Goal: Task Accomplishment & Management: Manage account settings

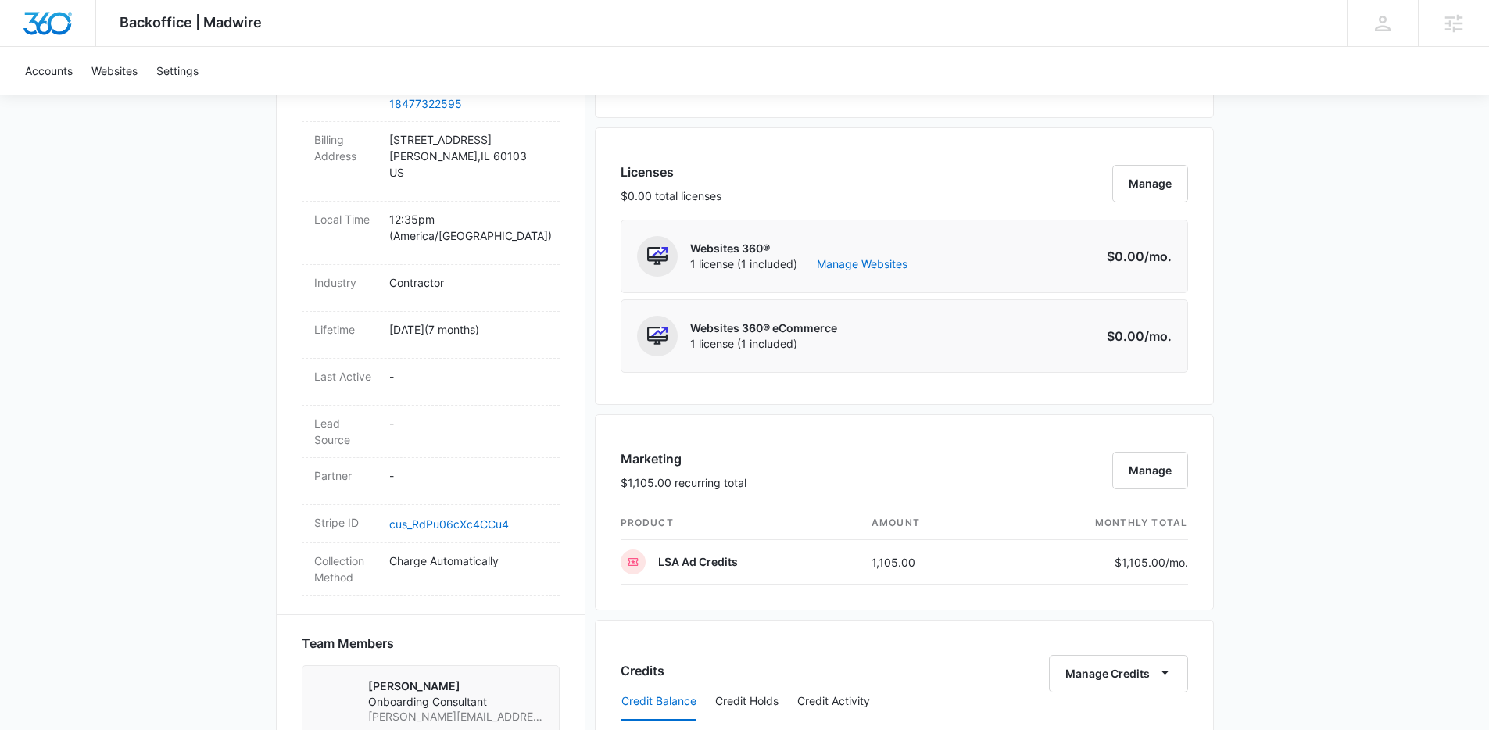
scroll to position [589, 0]
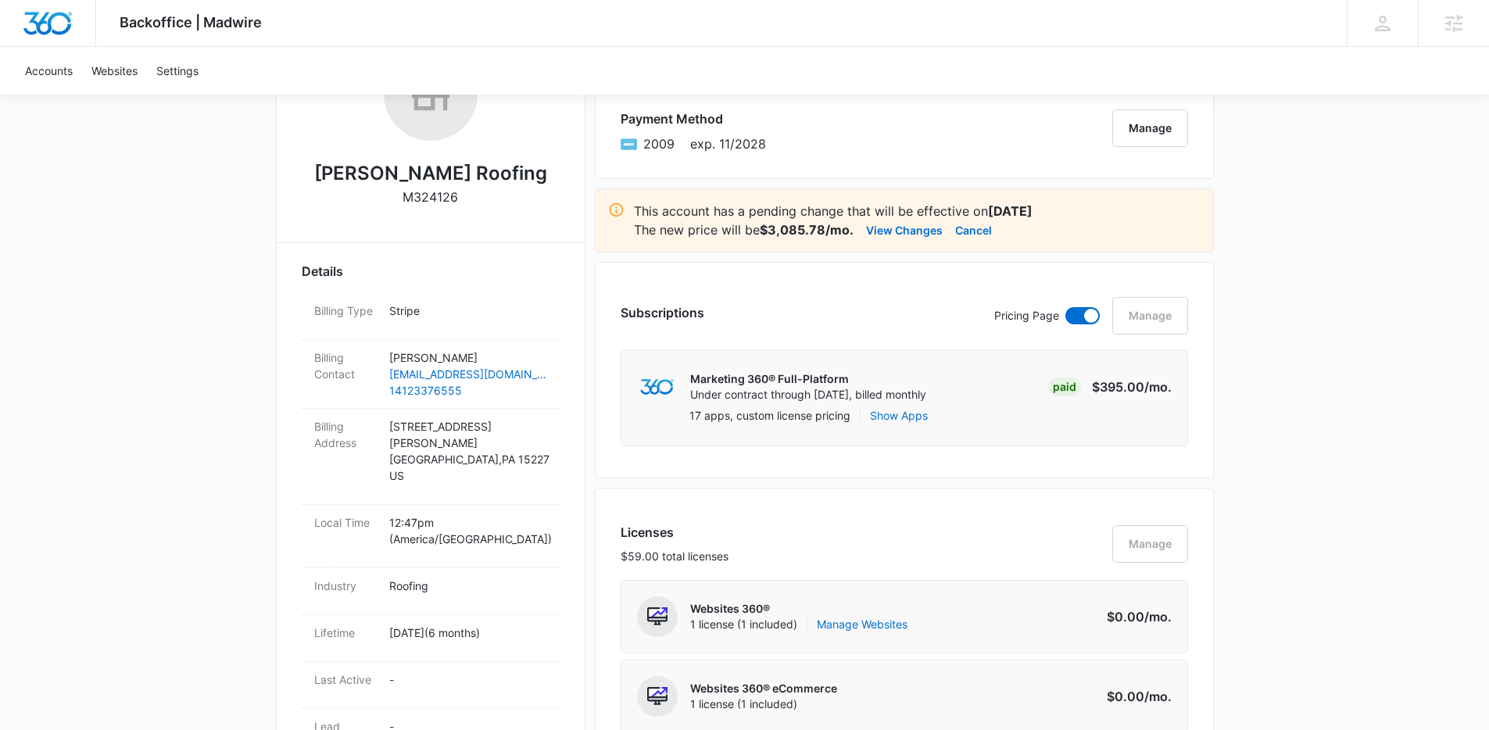
scroll to position [291, 0]
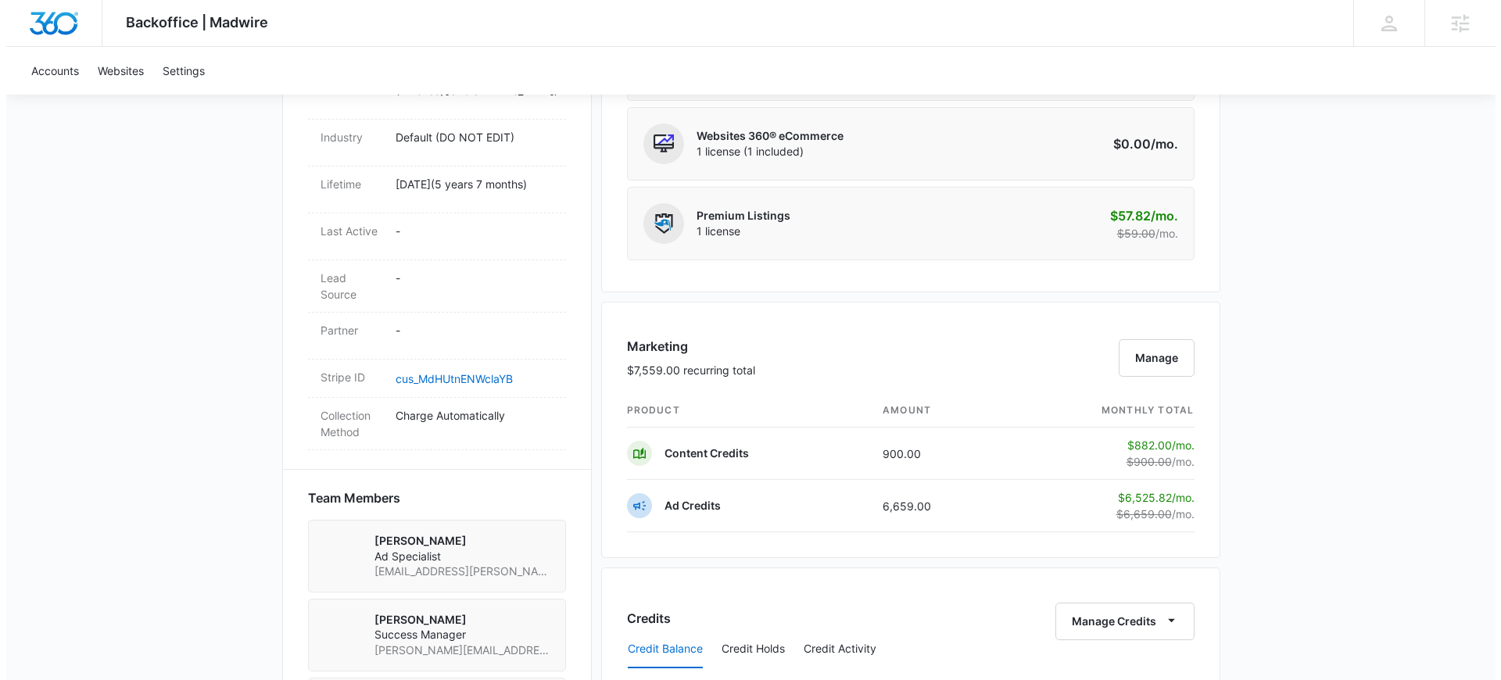
scroll to position [785, 0]
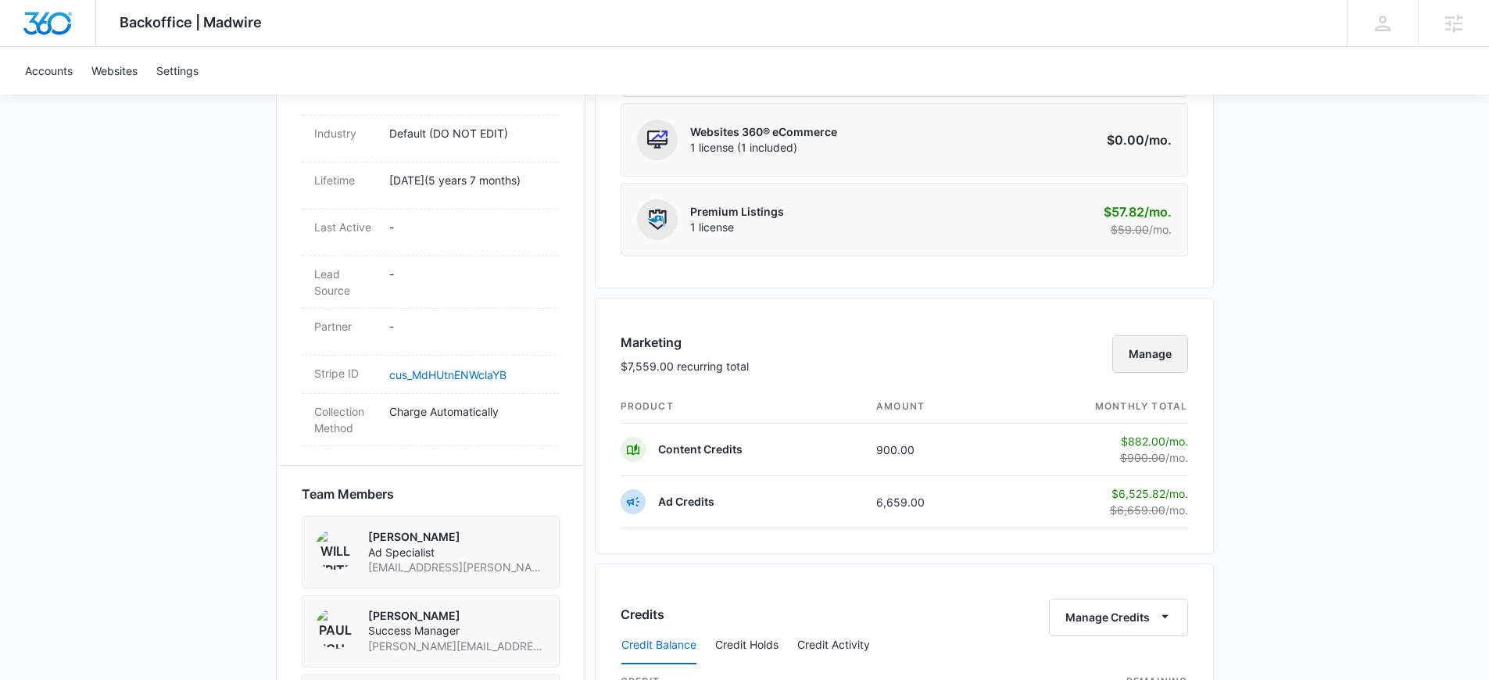
click at [1148, 357] on button "Manage" at bounding box center [1150, 354] width 76 height 38
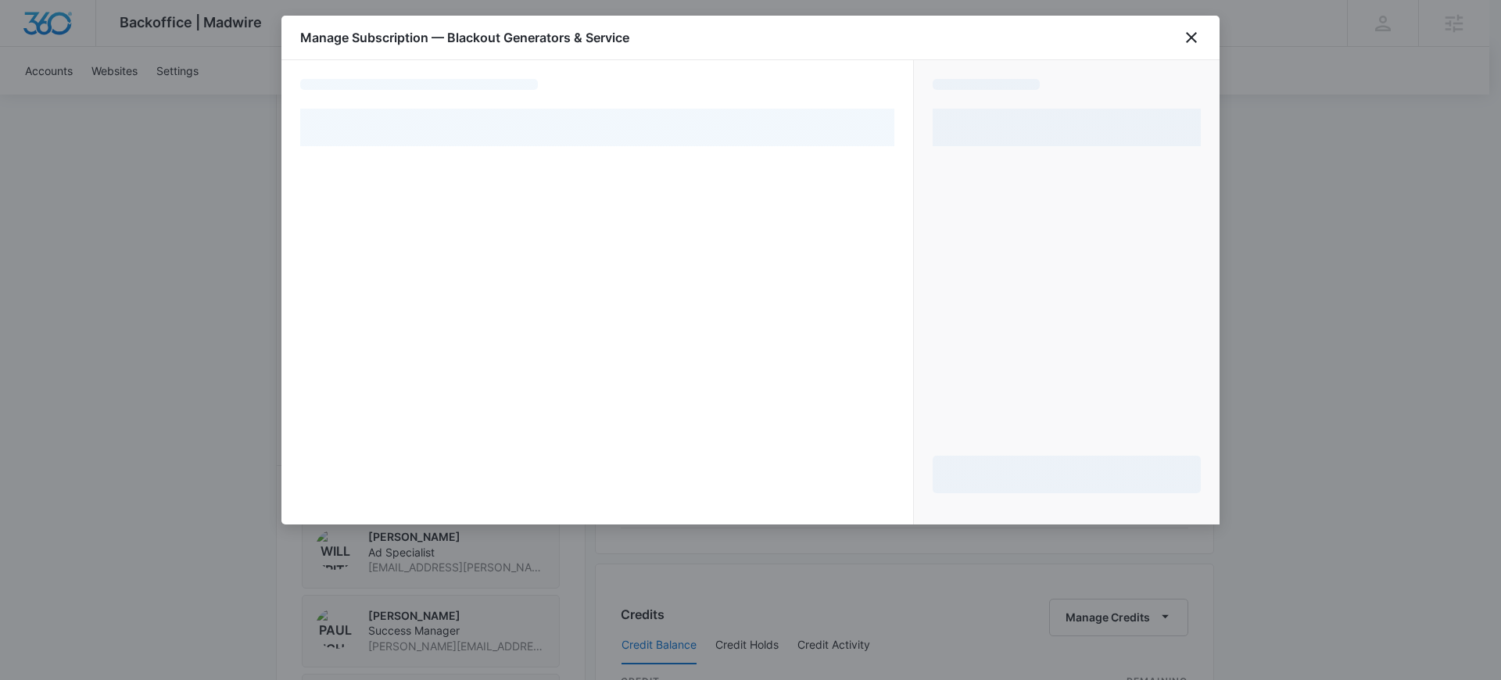
select select "pm_1RCLHAA4n8RTgNjUxShjovwa"
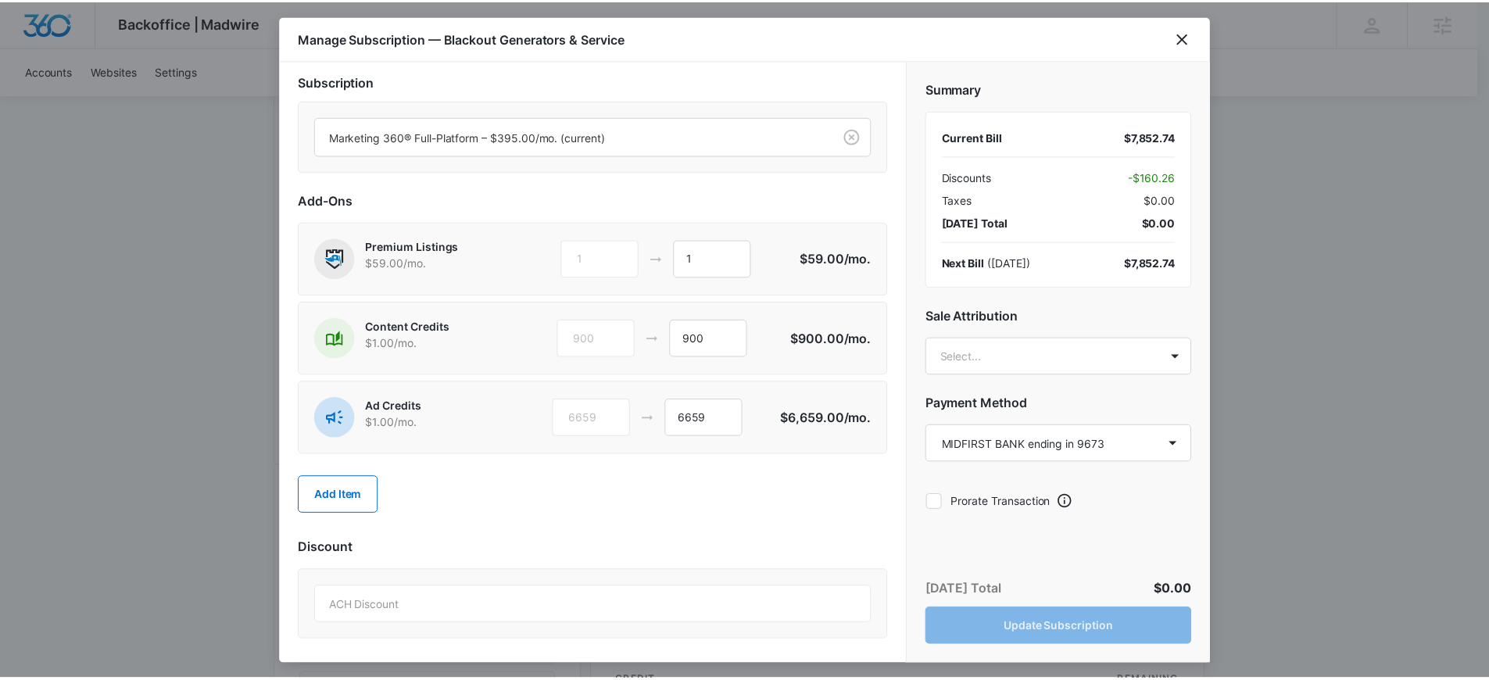
scroll to position [8, 0]
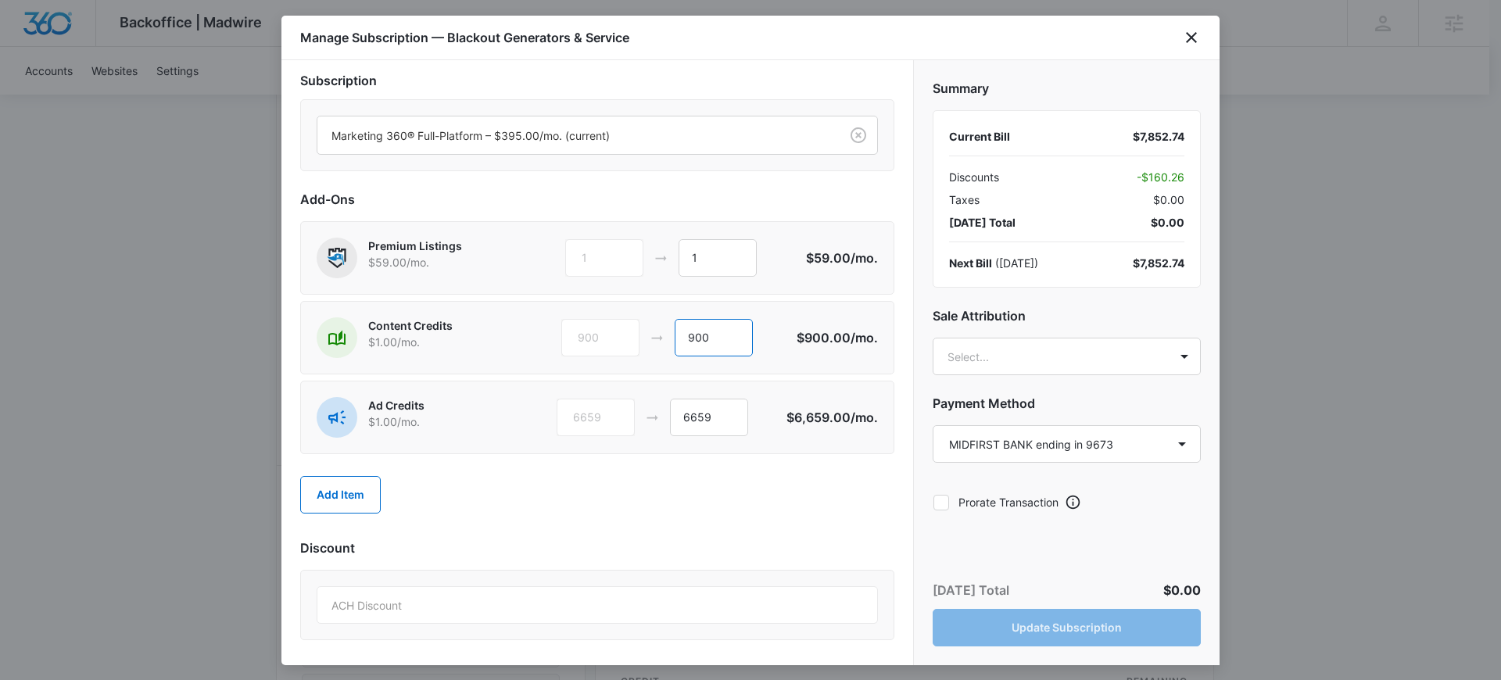
drag, startPoint x: 710, startPoint y: 340, endPoint x: 676, endPoint y: 341, distance: 33.6
click at [676, 341] on input "900" at bounding box center [714, 338] width 78 height 38
type input "4600"
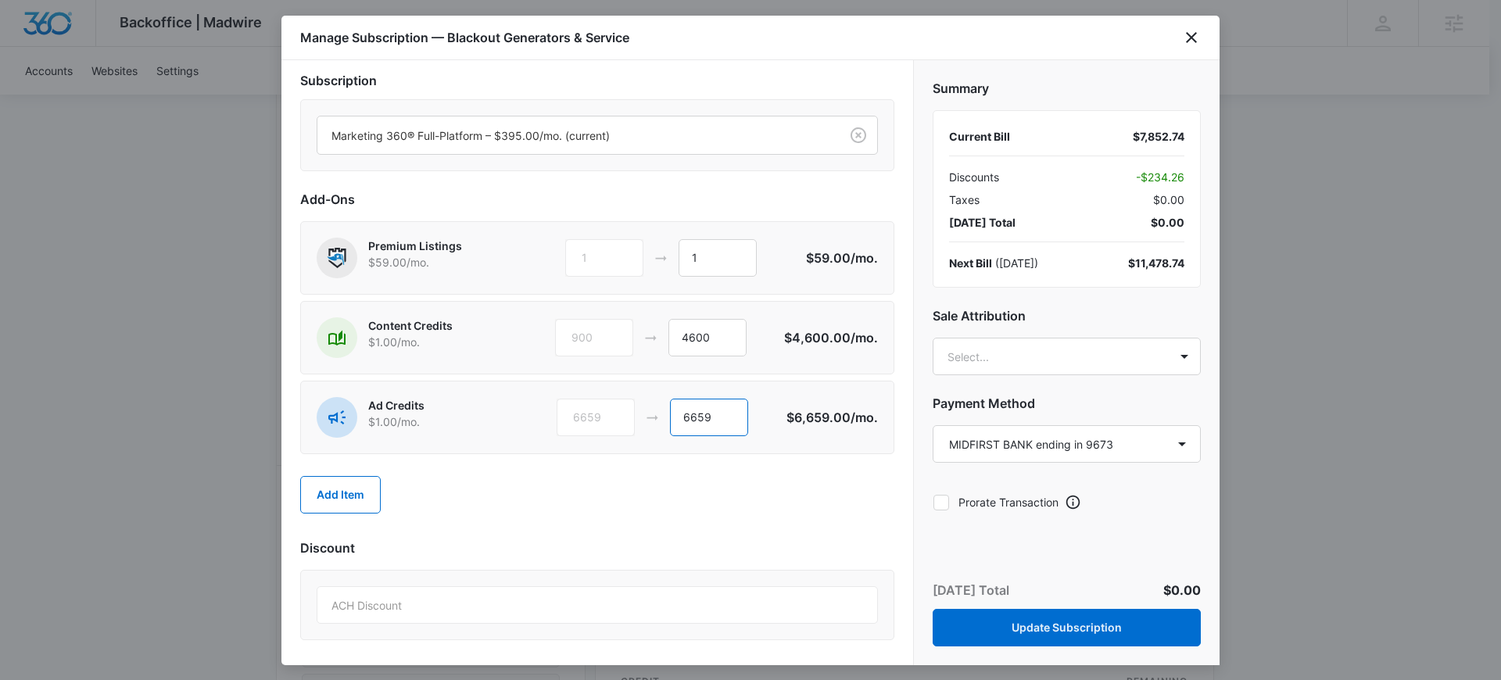
click at [690, 416] on input "6659" at bounding box center [709, 418] width 78 height 38
type input "2959"
click at [998, 360] on body "Backoffice | Madwire Apps Settings [PERSON_NAME] [PERSON_NAME][EMAIL_ADDRESS][P…" at bounding box center [750, 338] width 1501 height 2247
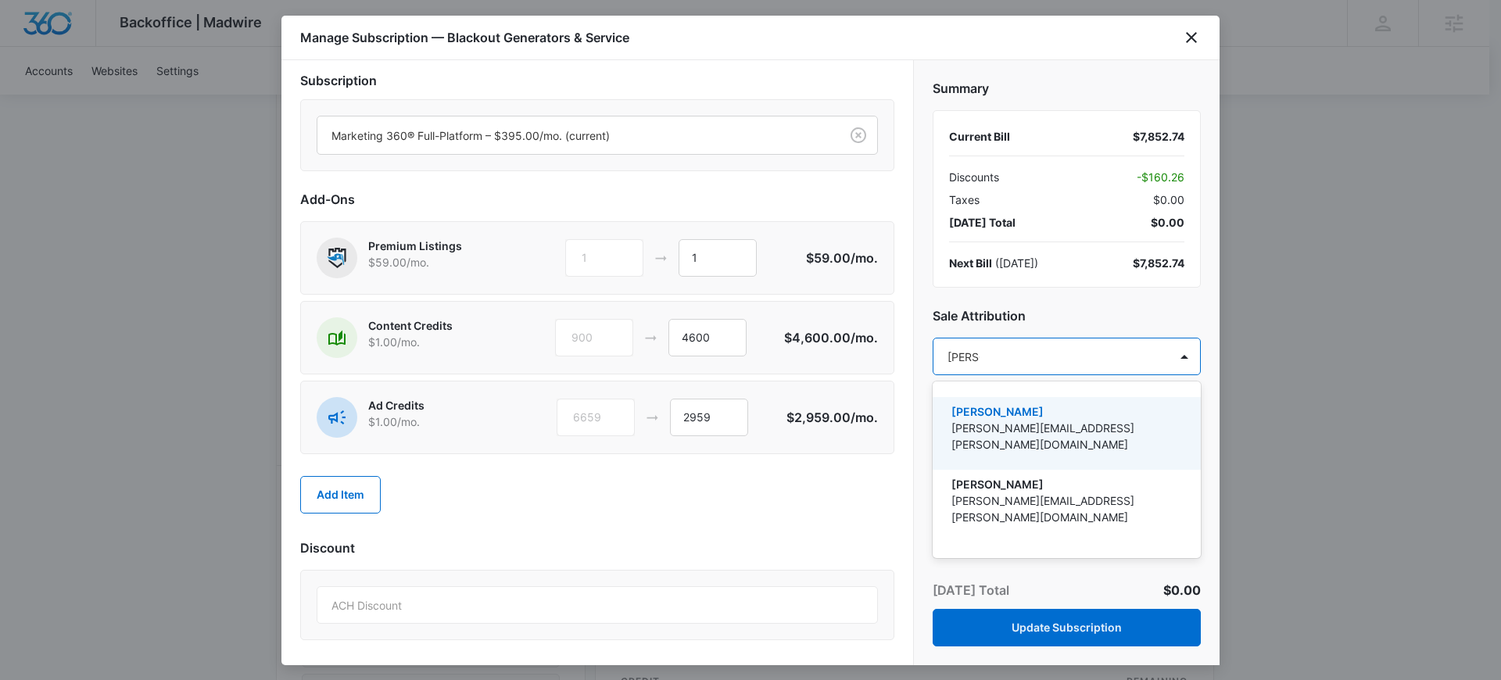
type input "[PERSON_NAME]"
click at [1018, 422] on p "[PERSON_NAME][EMAIL_ADDRESS][PERSON_NAME][DOMAIN_NAME]" at bounding box center [1064, 436] width 227 height 33
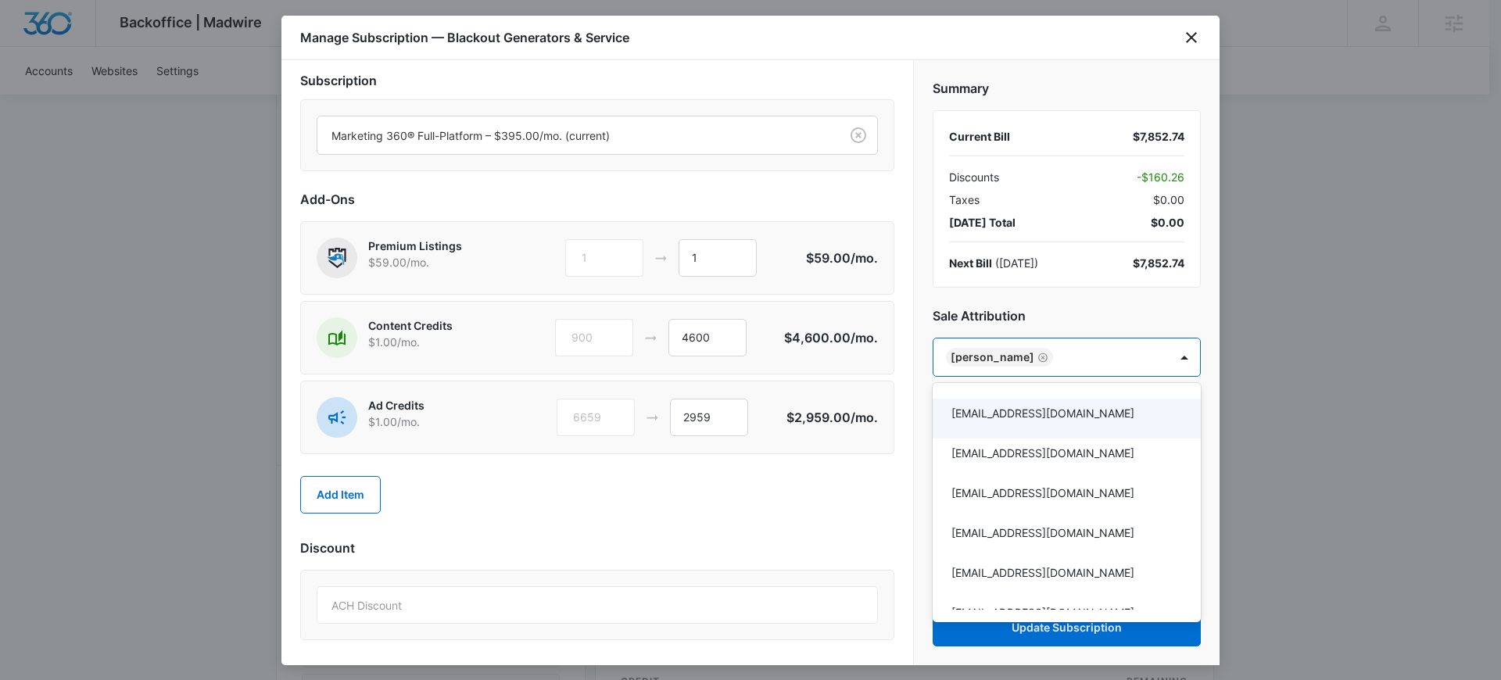
click at [1098, 295] on div at bounding box center [750, 340] width 1501 height 680
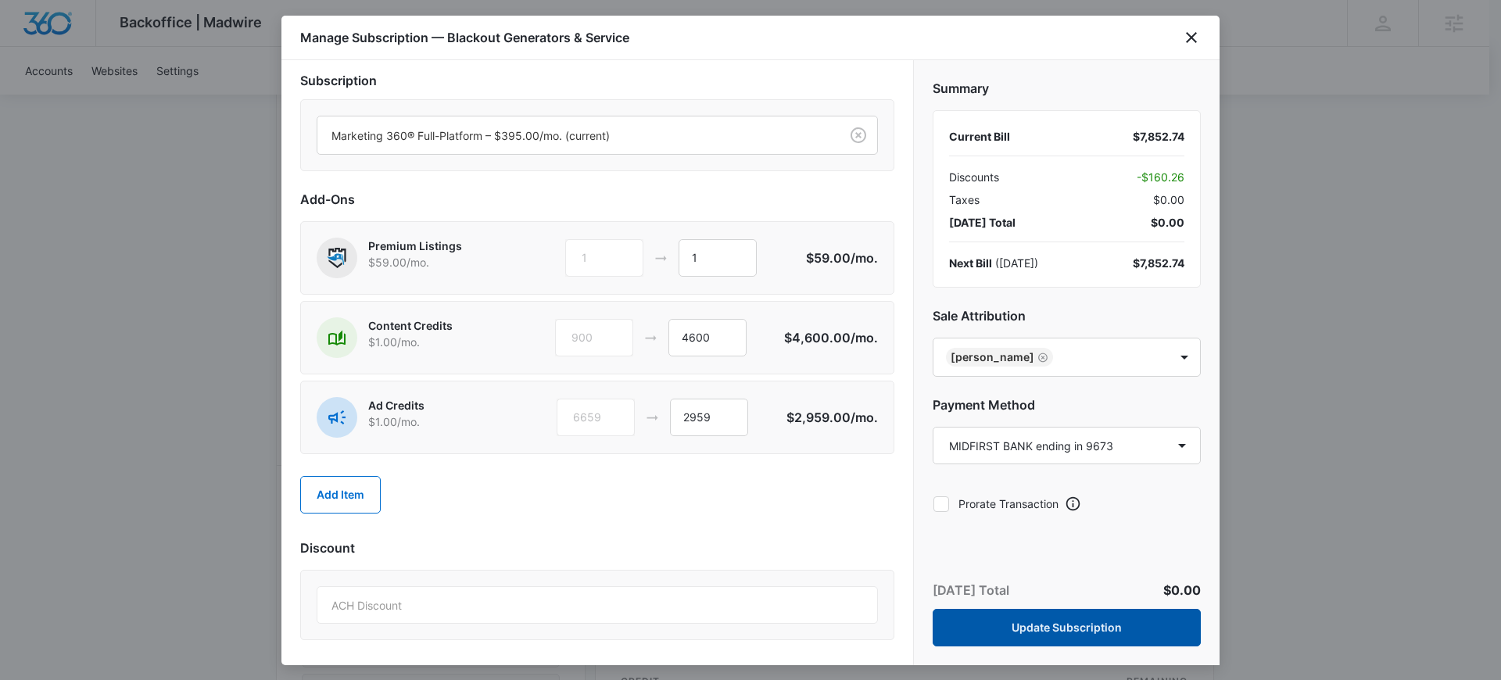
click at [1074, 625] on button "Update Subscription" at bounding box center [1067, 628] width 268 height 38
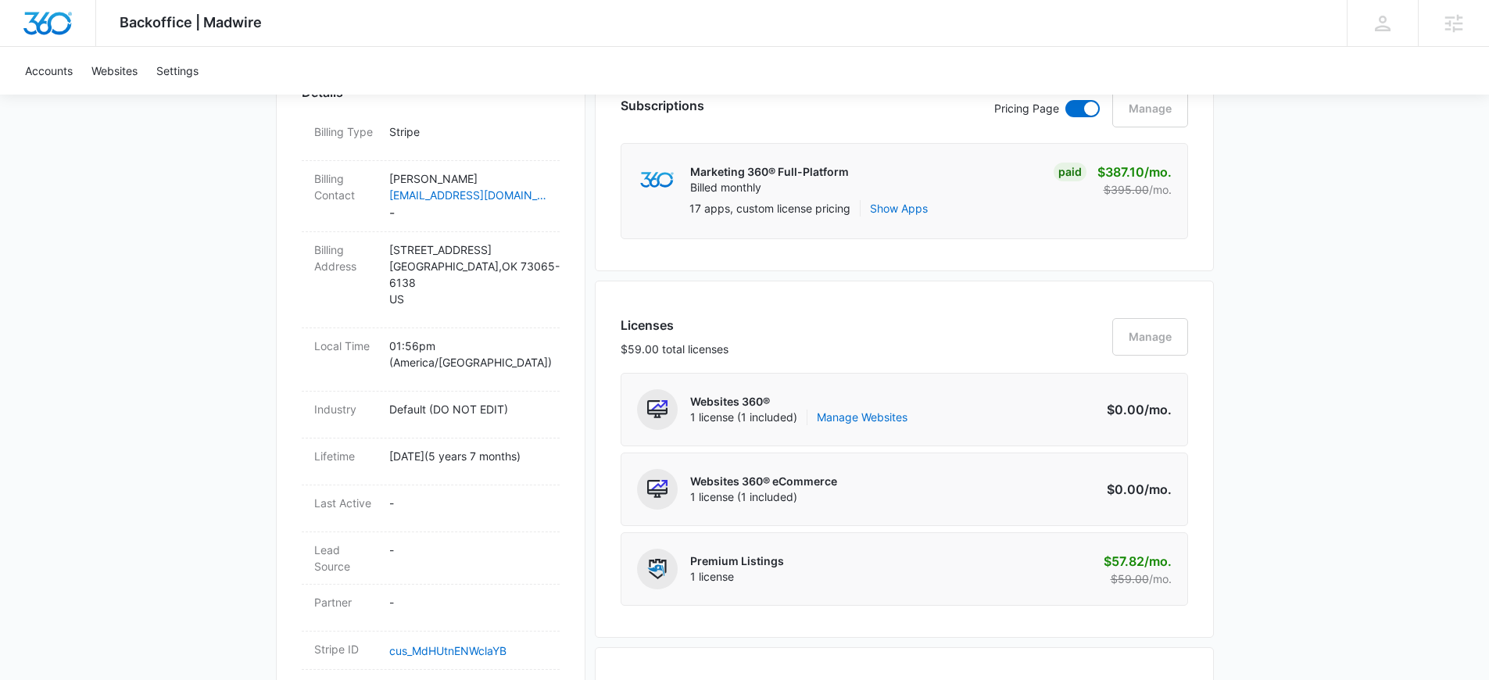
scroll to position [254, 0]
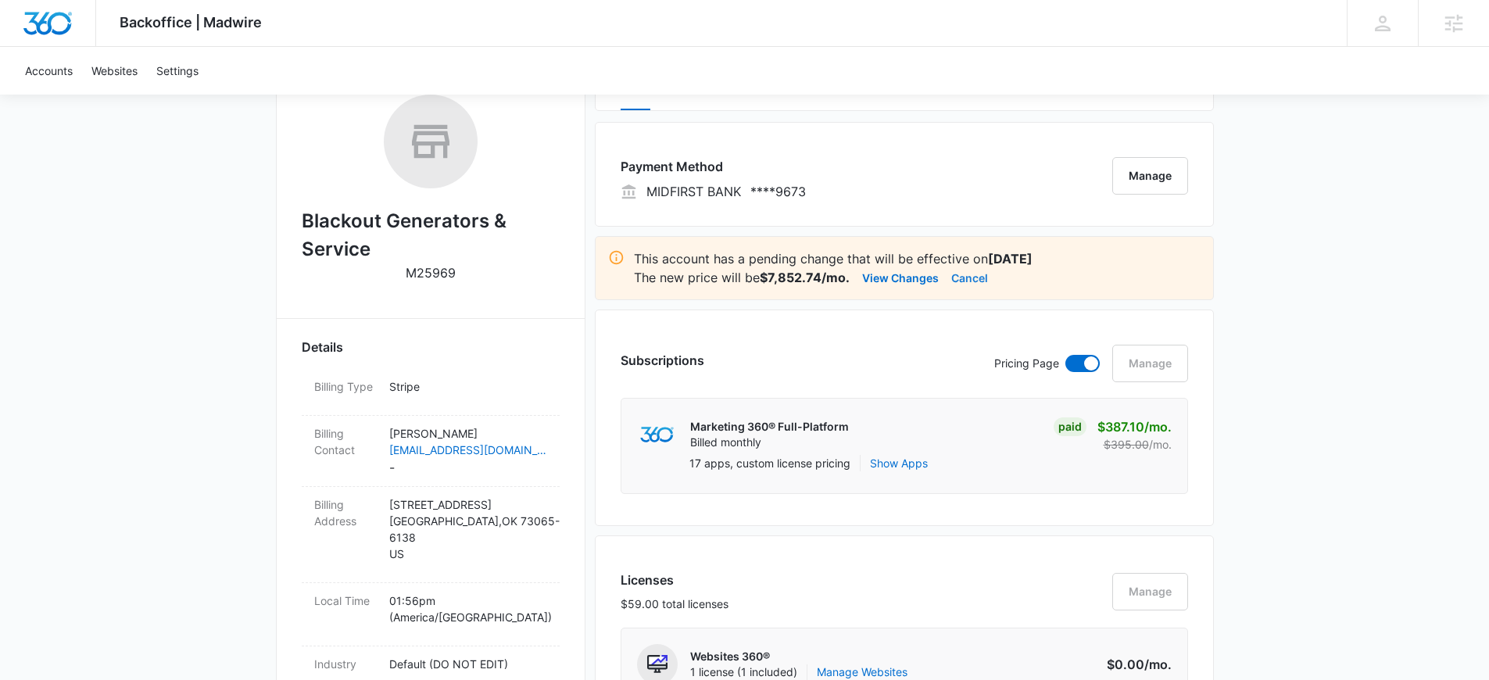
click at [967, 278] on button "Cancel" at bounding box center [969, 277] width 37 height 19
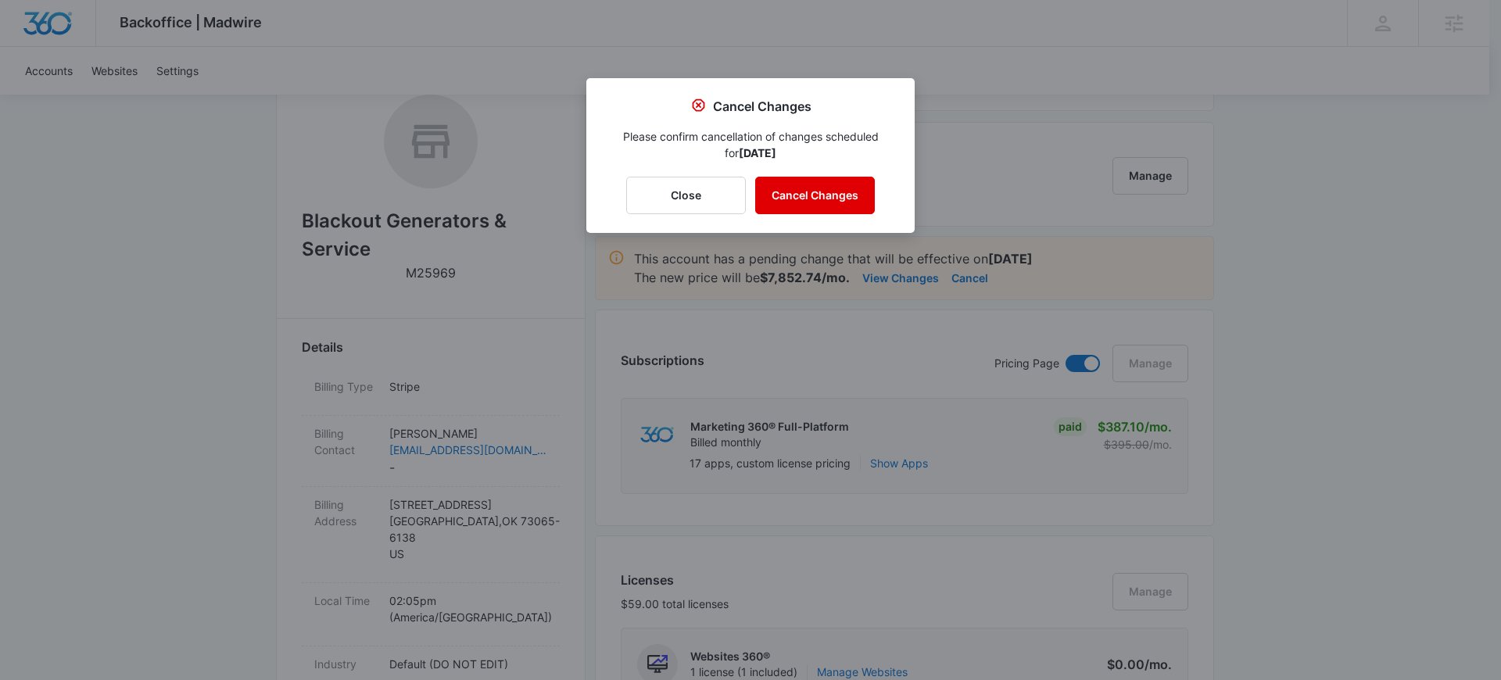
click at [813, 199] on button "Cancel Changes" at bounding box center [815, 196] width 120 height 38
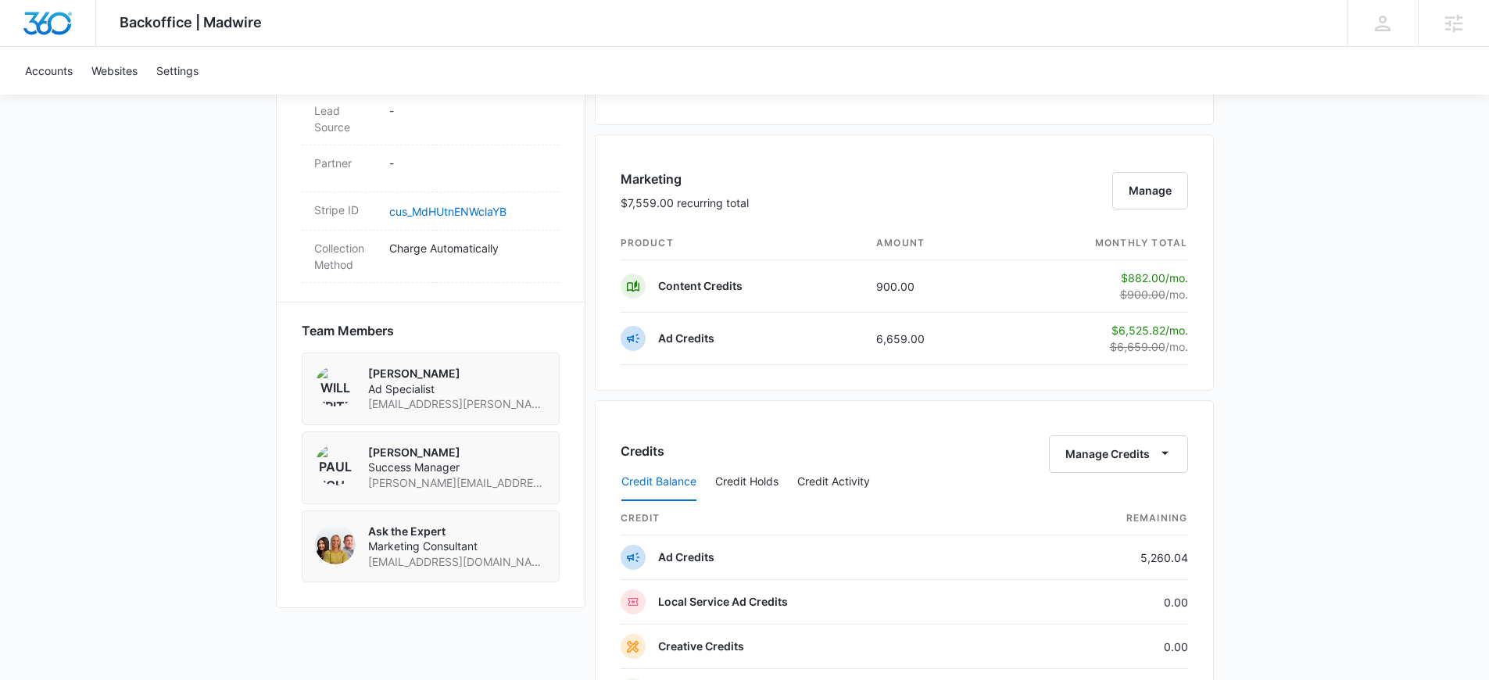
scroll to position [1017, 0]
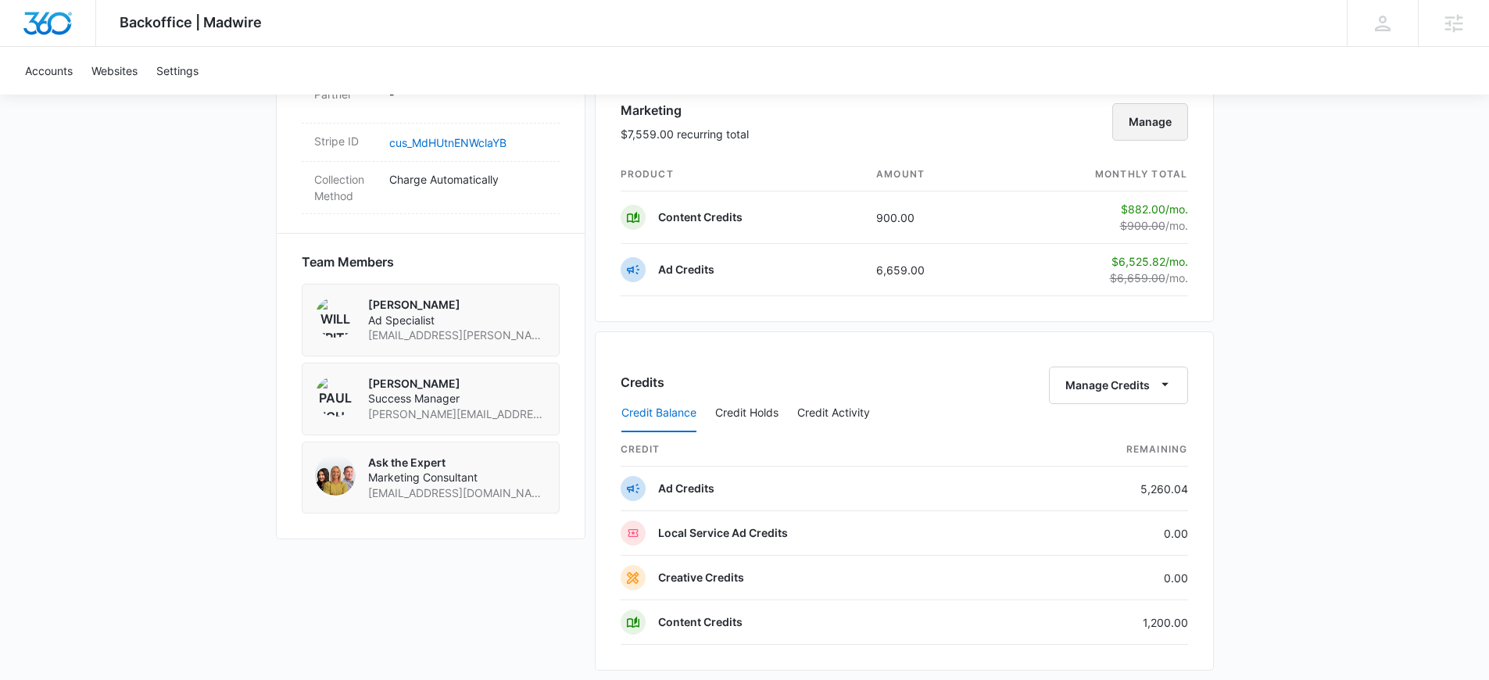
click at [1148, 134] on button "Manage" at bounding box center [1150, 122] width 76 height 38
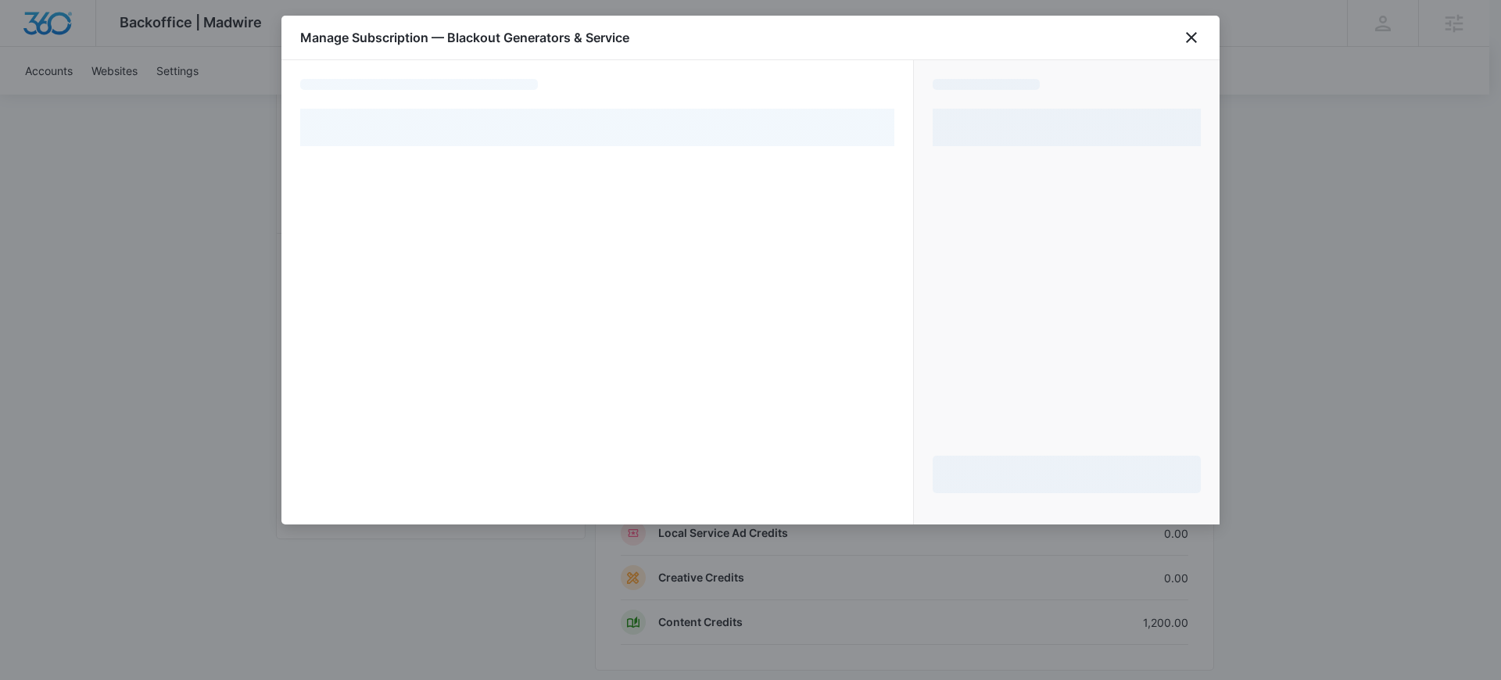
select select "pm_1RCLHAA4n8RTgNjUxShjovwa"
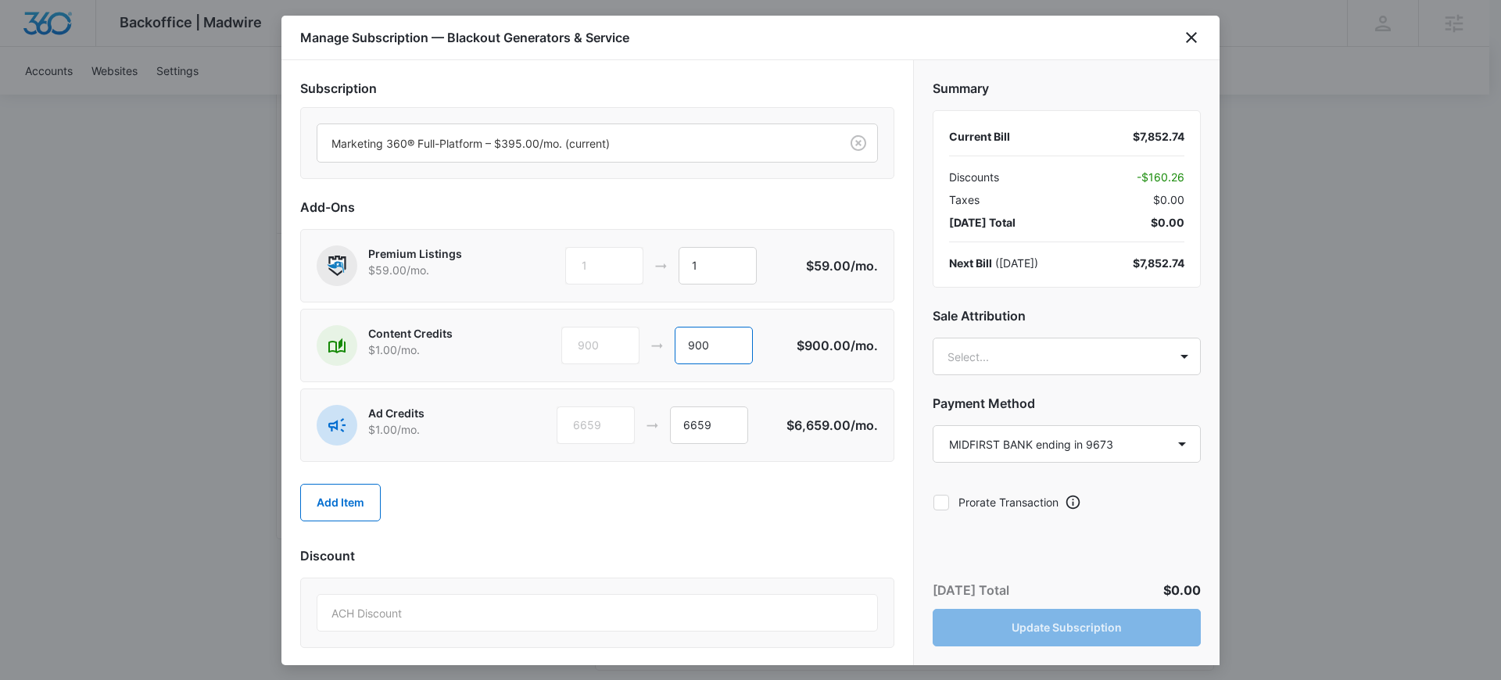
drag, startPoint x: 718, startPoint y: 345, endPoint x: 655, endPoint y: 346, distance: 62.5
click at [655, 346] on div "900 900" at bounding box center [678, 346] width 235 height 38
type input "5200"
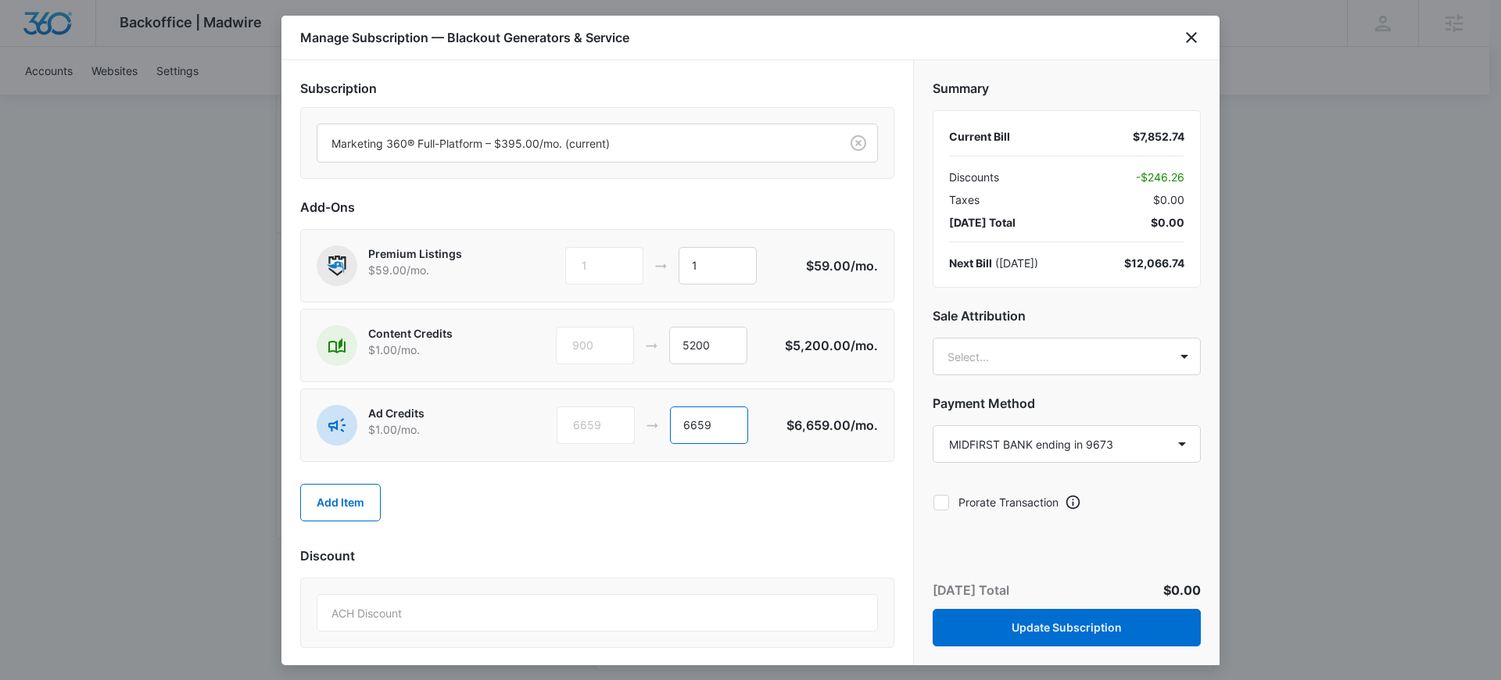
drag, startPoint x: 693, startPoint y: 426, endPoint x: 657, endPoint y: 427, distance: 36.8
click at [657, 427] on div "6659 6659" at bounding box center [672, 426] width 231 height 38
type input "2359"
click at [1010, 351] on body "Backoffice | Madwire Apps Settings [PERSON_NAME] [PERSON_NAME][EMAIL_ADDRESS][P…" at bounding box center [750, 106] width 1501 height 2247
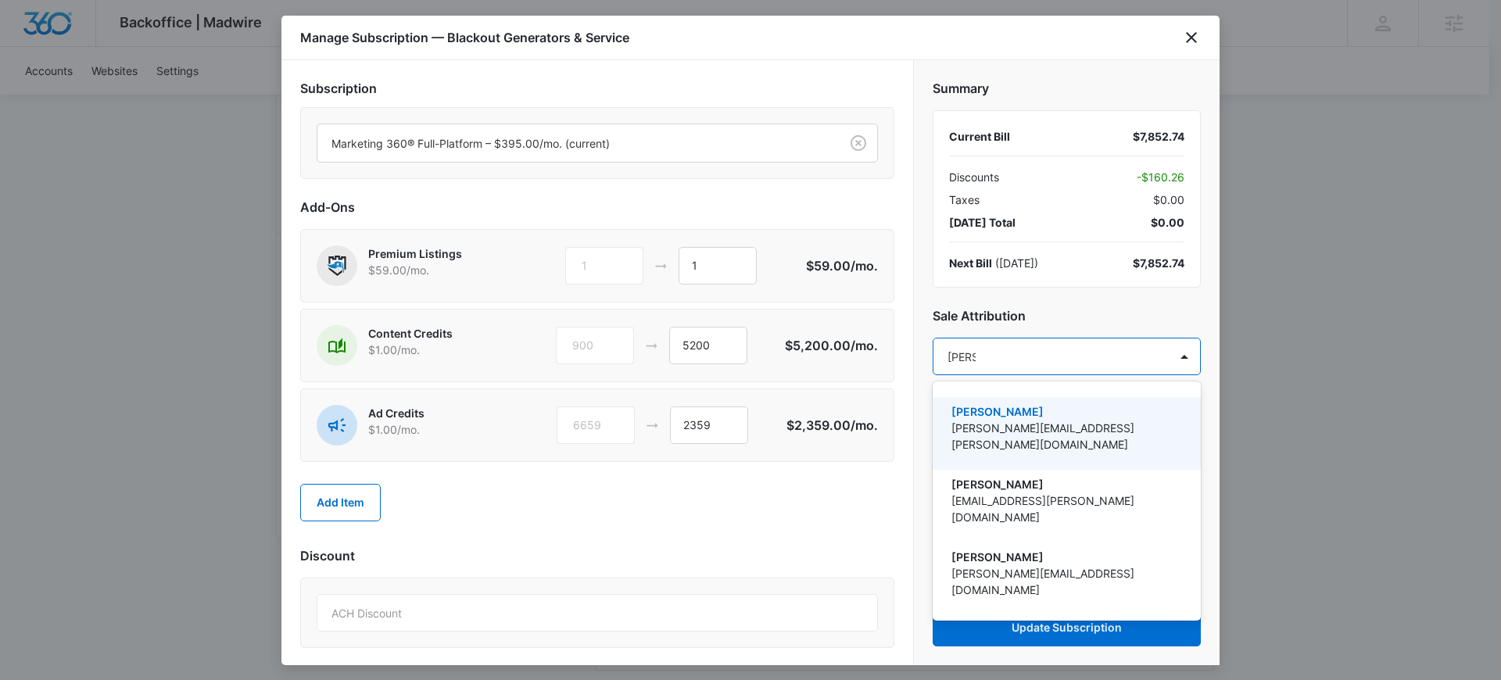
type input "[PERSON_NAME]"
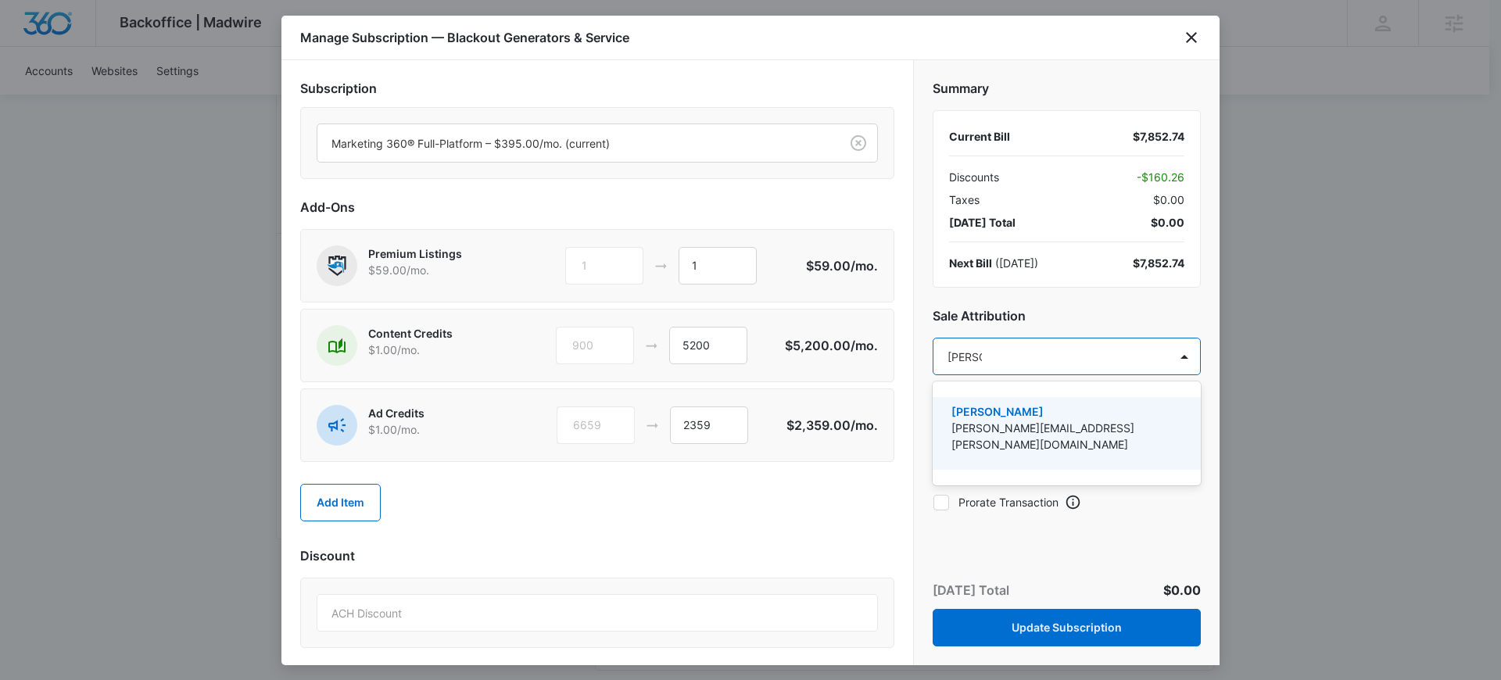
click at [1025, 417] on p "[PERSON_NAME]" at bounding box center [1064, 411] width 227 height 16
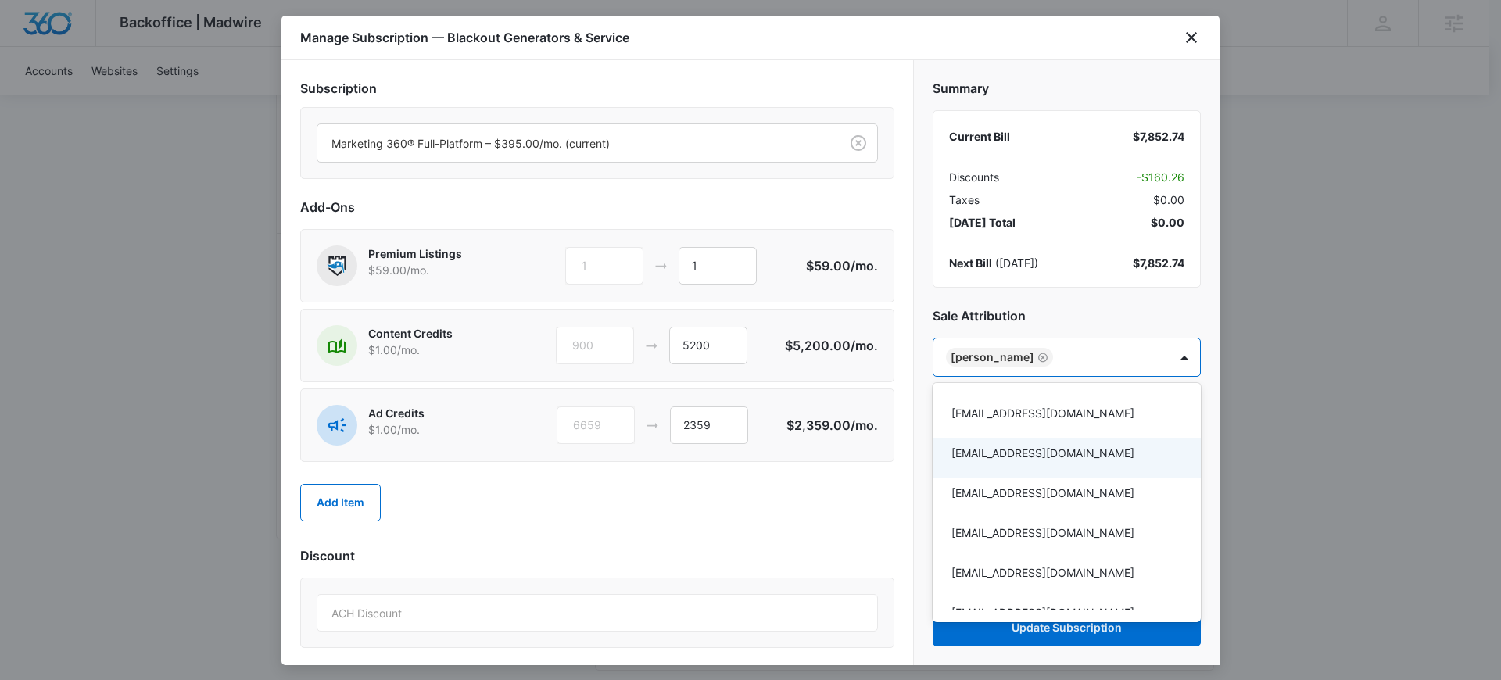
click at [871, 525] on div at bounding box center [750, 340] width 1501 height 680
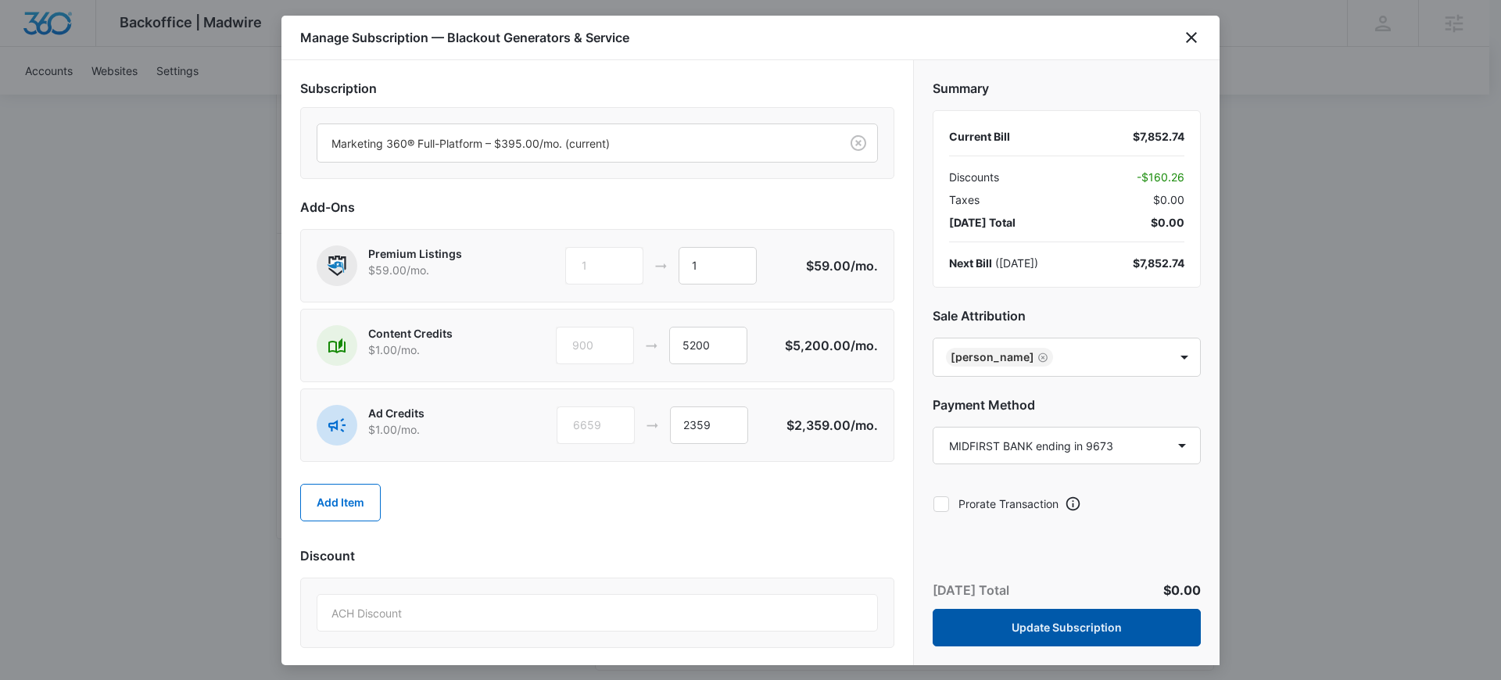
click at [1052, 634] on button "Update Subscription" at bounding box center [1067, 628] width 268 height 38
